Goal: Navigation & Orientation: Go to known website

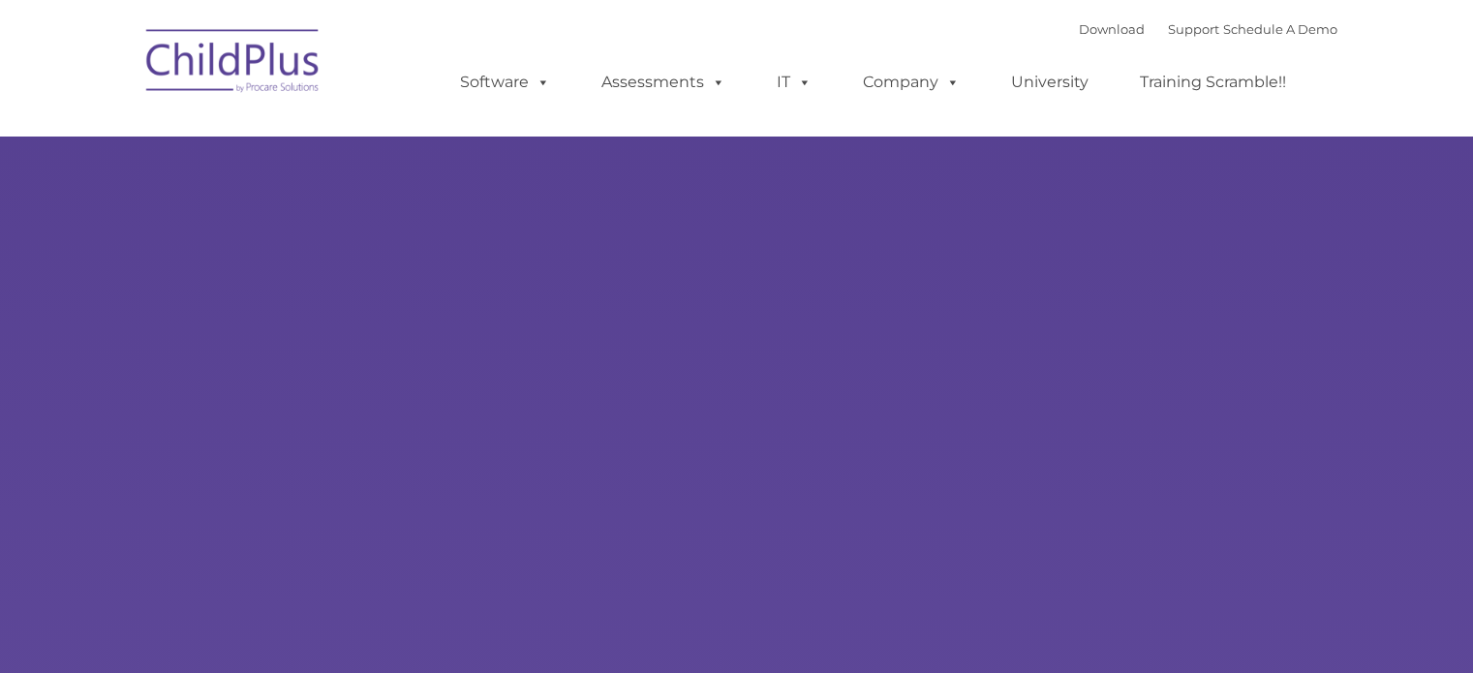
select select "MEDIUM"
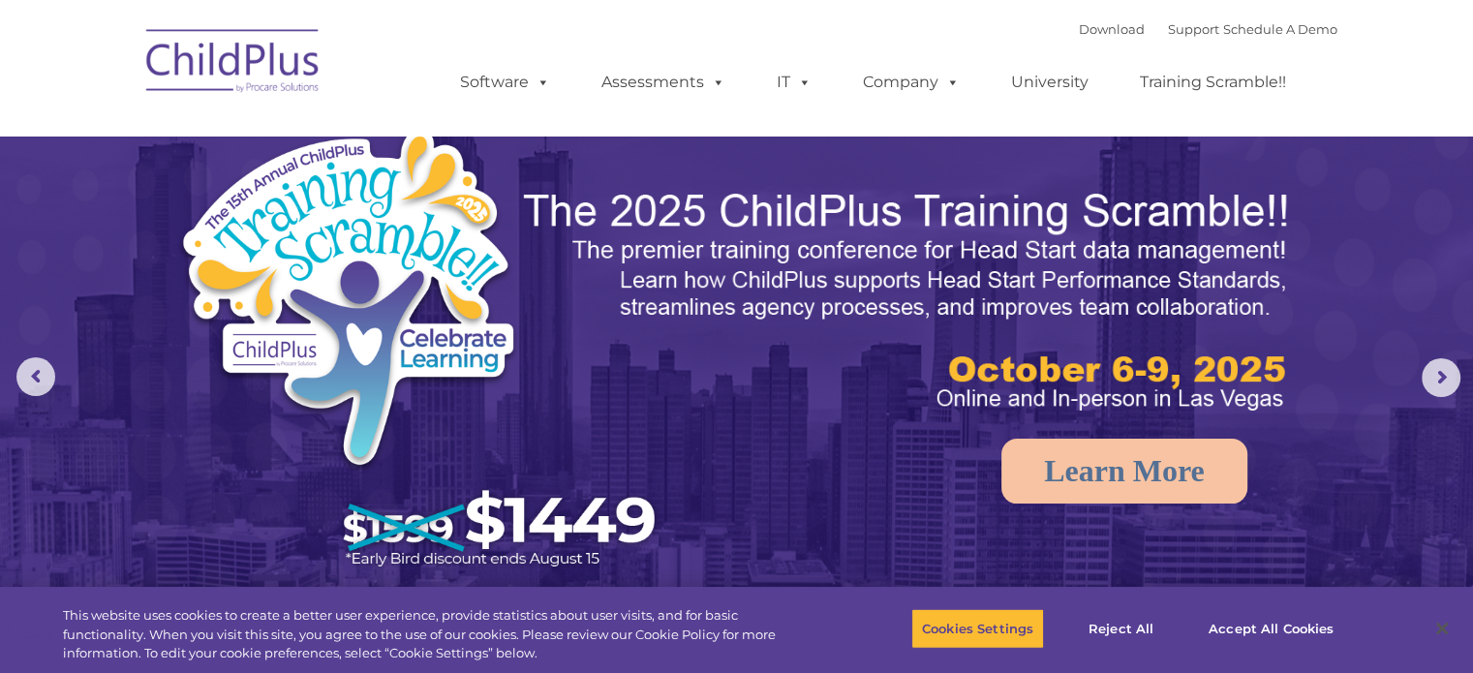
click at [263, 57] on img at bounding box center [234, 63] width 194 height 97
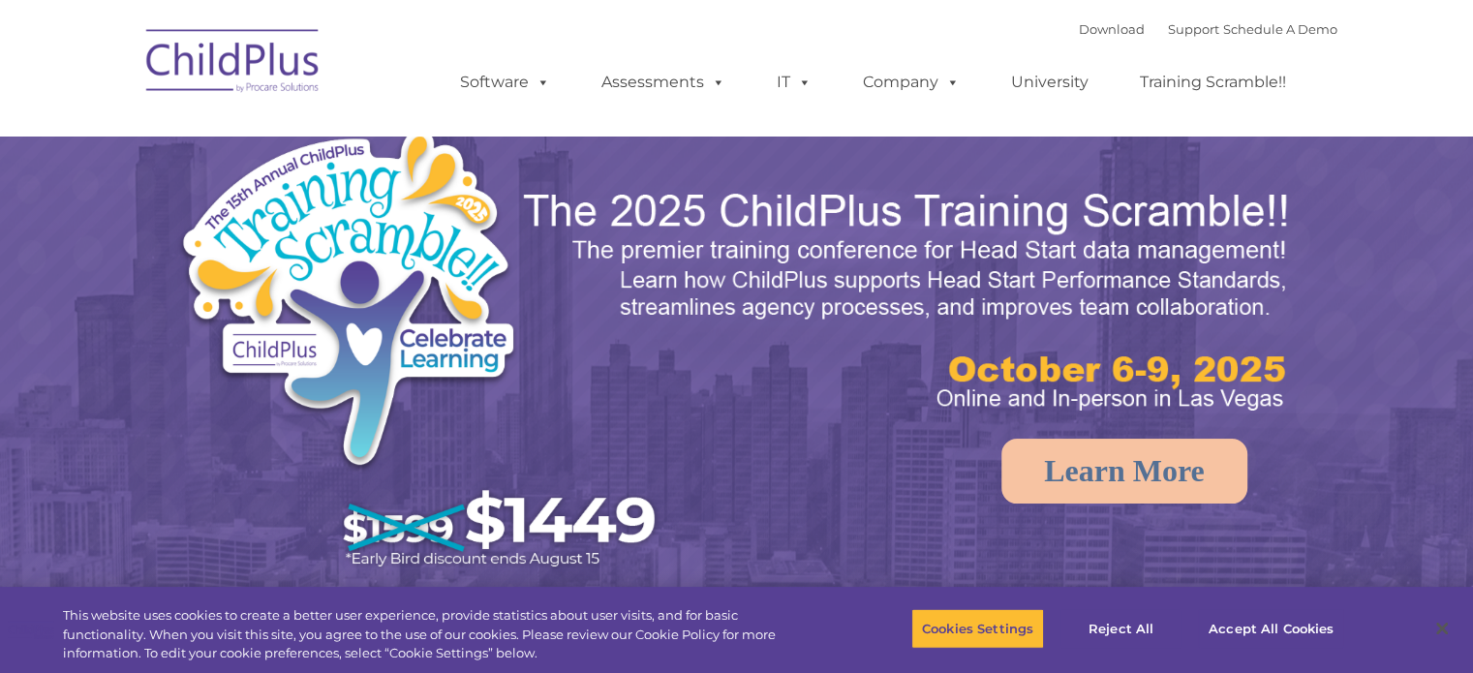
select select "MEDIUM"
